Goal: Task Accomplishment & Management: Manage account settings

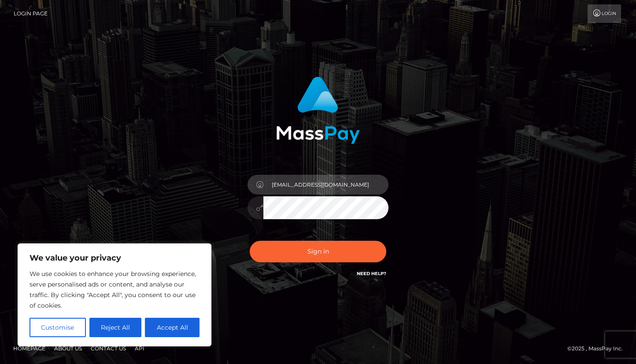
type input "[EMAIL_ADDRESS][DOMAIN_NAME]"
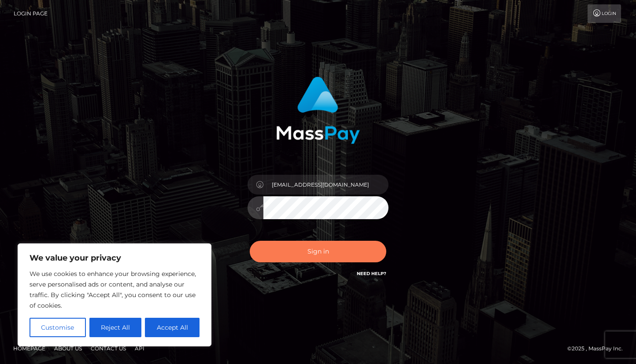
click at [323, 255] on button "Sign in" at bounding box center [318, 252] width 137 height 22
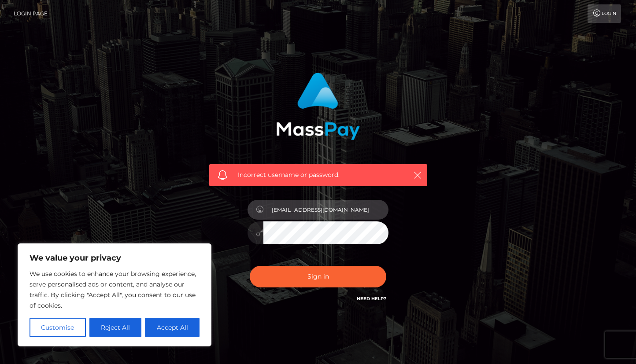
type input "[EMAIL_ADDRESS][DOMAIN_NAME]"
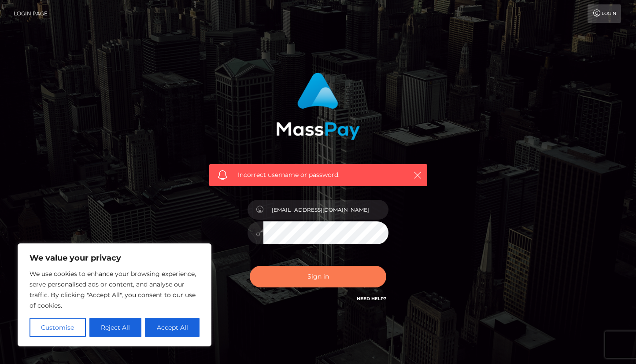
click at [320, 288] on button "Sign in" at bounding box center [318, 277] width 137 height 22
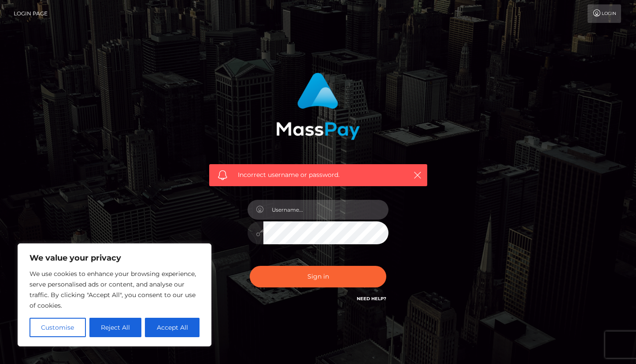
paste input "[EMAIL_ADDRESS][DOMAIN_NAME]"
type input "[EMAIL_ADDRESS][DOMAIN_NAME]"
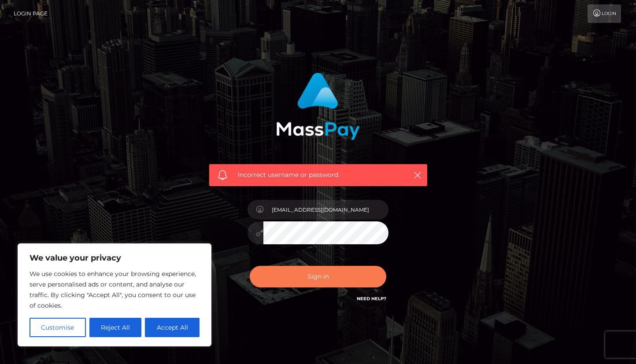
click at [310, 288] on button "Sign in" at bounding box center [318, 277] width 137 height 22
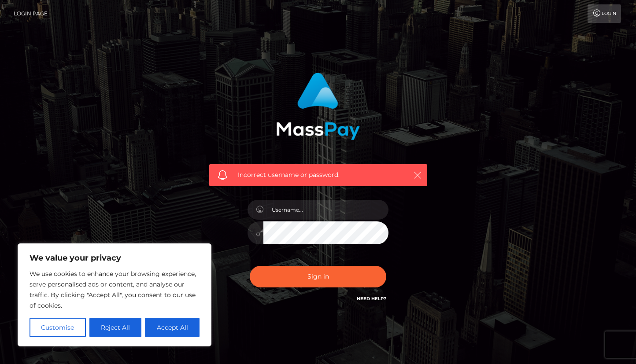
click at [418, 177] on icon "button" at bounding box center [417, 175] width 9 height 9
click at [598, 15] on link "Login" at bounding box center [604, 13] width 33 height 19
